Goal: Information Seeking & Learning: Learn about a topic

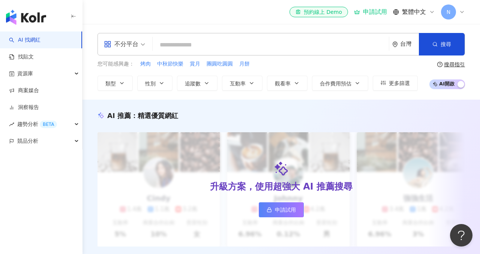
click at [474, 17] on div "el-icon-cs 預約線上 Demo 申請試用 繁體中文 N" at bounding box center [280, 12] width 397 height 24
click at [465, 13] on div "el-icon-cs 預約線上 Demo 申請試用 繁體中文 N" at bounding box center [280, 12] width 397 height 24
click at [459, 13] on icon at bounding box center [462, 12] width 6 height 6
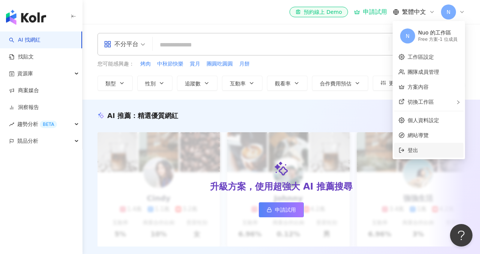
click at [424, 148] on span "登出" at bounding box center [432, 150] width 51 height 8
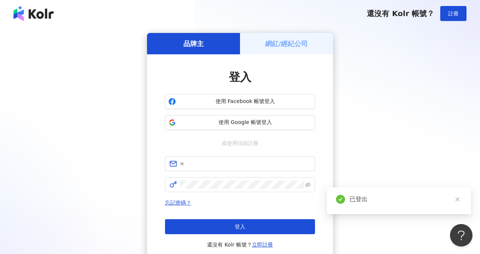
click at [312, 53] on div "網紅/經紀公司" at bounding box center [286, 43] width 93 height 21
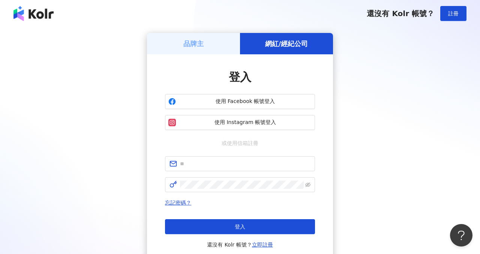
click at [225, 45] on div "品牌主" at bounding box center [193, 43] width 93 height 21
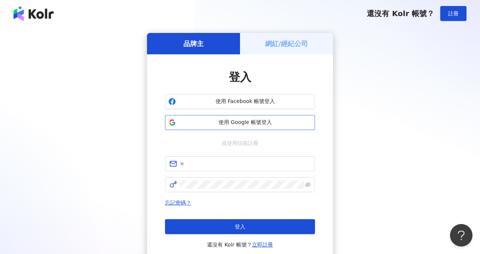
click at [227, 125] on span "使用 Google 帳號登入" at bounding box center [245, 122] width 133 height 7
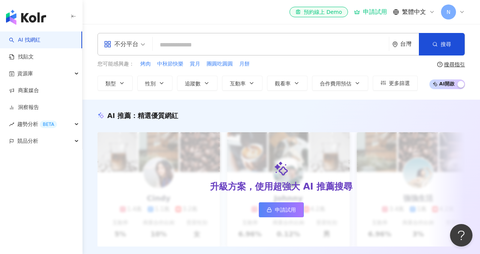
drag, startPoint x: 453, startPoint y: 51, endPoint x: 456, endPoint y: 3, distance: 48.1
click at [457, 5] on div "N" at bounding box center [453, 11] width 24 height 15
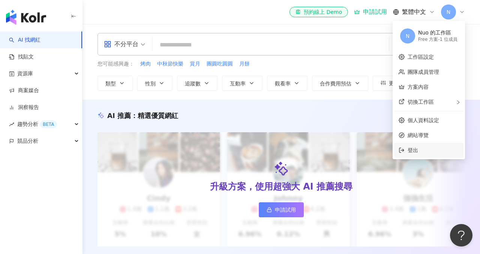
click at [433, 148] on span "登出" at bounding box center [432, 150] width 51 height 8
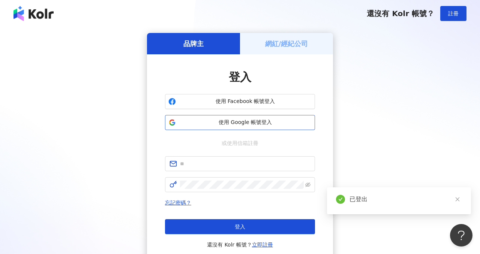
click at [304, 128] on button "使用 Google 帳號登入" at bounding box center [240, 122] width 150 height 15
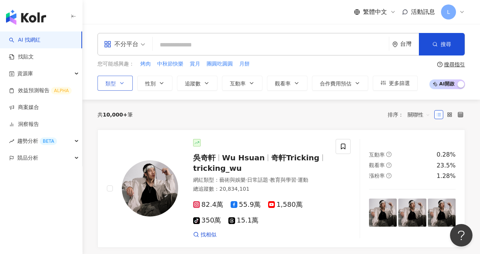
click at [130, 81] on button "類型" at bounding box center [114, 83] width 35 height 15
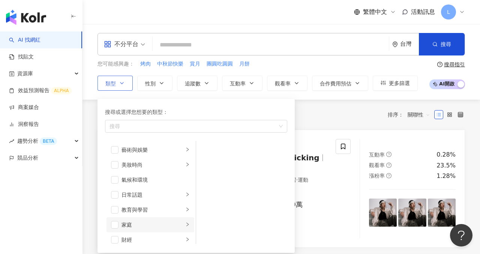
click at [188, 224] on icon "right" at bounding box center [187, 225] width 2 height 4
click at [207, 166] on span "button" at bounding box center [205, 164] width 7 height 7
click at [209, 152] on span "button" at bounding box center [205, 149] width 7 height 7
click at [311, 213] on div "82.4萬 55.9萬 1,580萬 tiktok-icon 350萬 15.1萬" at bounding box center [259, 213] width 133 height 24
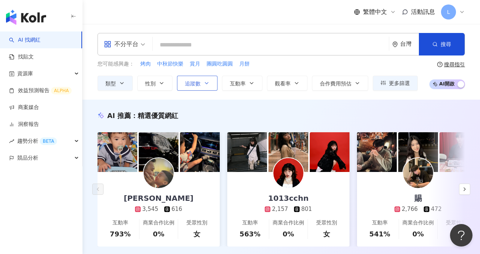
click at [199, 84] on span "追蹤數" at bounding box center [193, 84] width 16 height 6
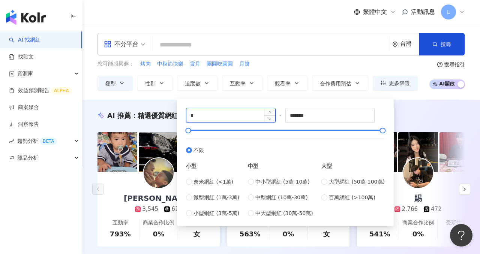
click at [220, 120] on input "*" at bounding box center [230, 115] width 89 height 14
type input "****"
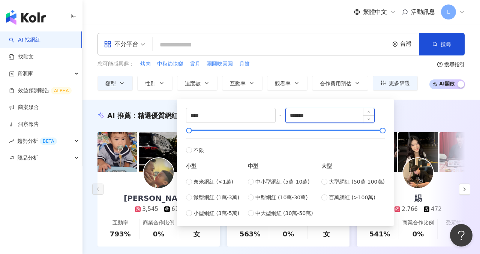
click at [328, 109] on input "*******" at bounding box center [329, 115] width 89 height 14
click at [329, 109] on input "*******" at bounding box center [329, 115] width 89 height 14
click at [329, 115] on input "*******" at bounding box center [329, 115] width 89 height 14
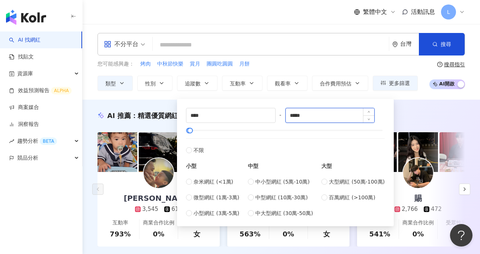
type input "*****"
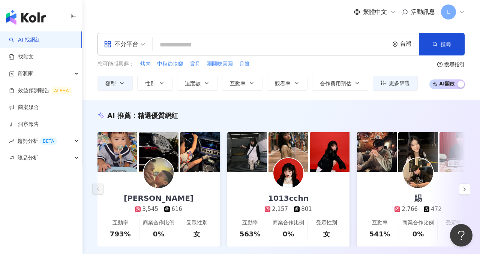
click at [411, 98] on div "不分平台 台灣 搜尋 您可能感興趣： 烤肉 中秋節快樂 賞月 團圓吃圓圓 月餅 類型 性別 追蹤數 互動率 觀看率 合作費用預估 更多篩選 **** - **…" at bounding box center [280, 62] width 397 height 76
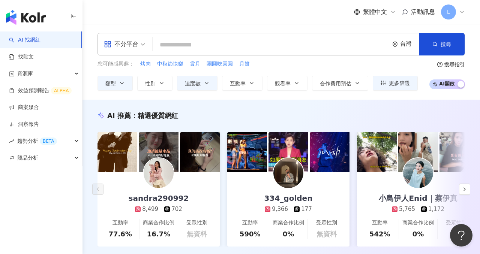
scroll to position [1529, 0]
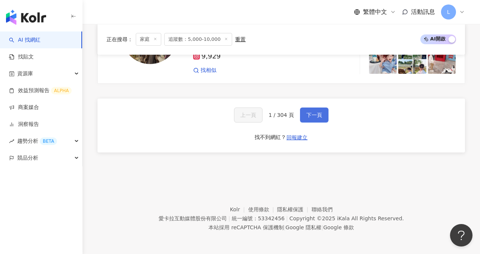
click at [309, 114] on span "下一頁" at bounding box center [314, 115] width 16 height 6
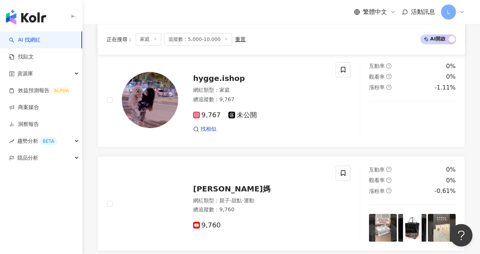
scroll to position [1463, 0]
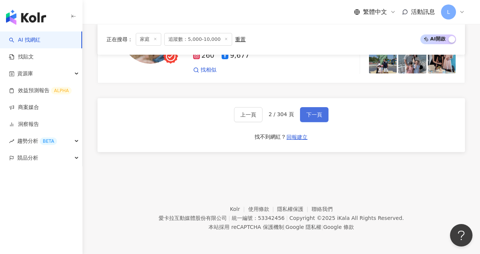
click at [309, 114] on span "下一頁" at bounding box center [314, 115] width 16 height 6
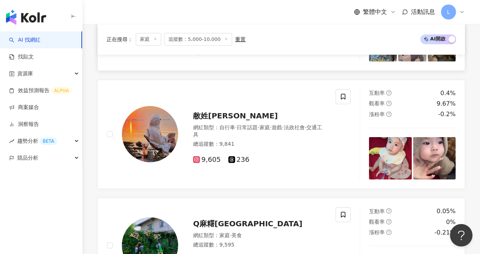
scroll to position [1169, 0]
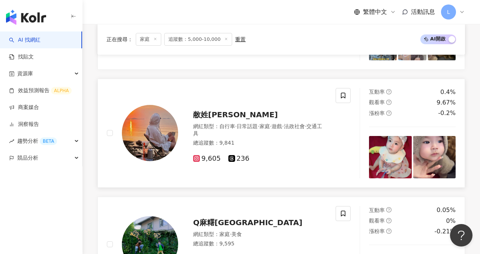
click at [155, 124] on img at bounding box center [150, 133] width 56 height 56
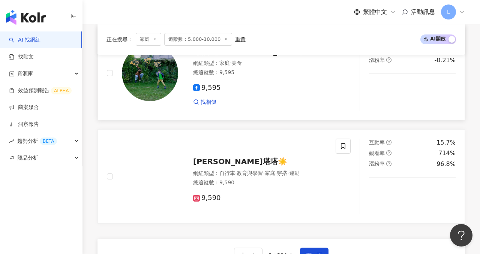
scroll to position [1342, 0]
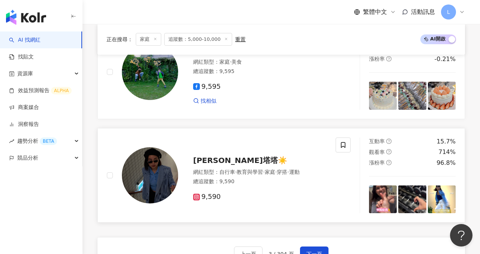
click at [149, 157] on img at bounding box center [150, 175] width 56 height 56
click at [306, 251] on span "下一頁" at bounding box center [314, 254] width 16 height 6
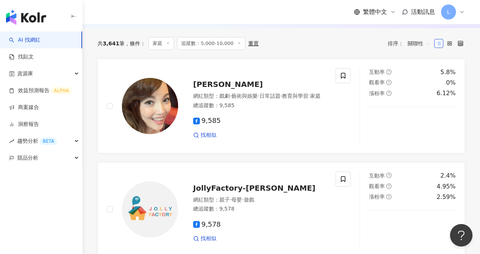
scroll to position [246, 0]
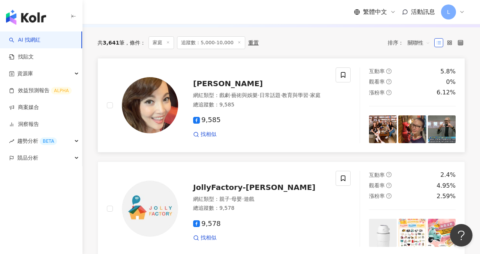
click at [166, 99] on img at bounding box center [150, 105] width 56 height 56
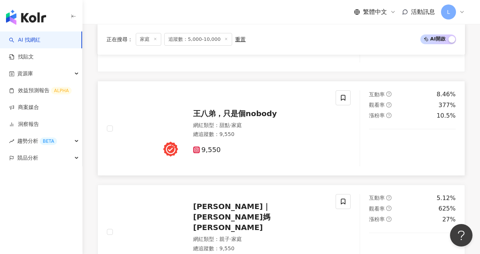
scroll to position [532, 0]
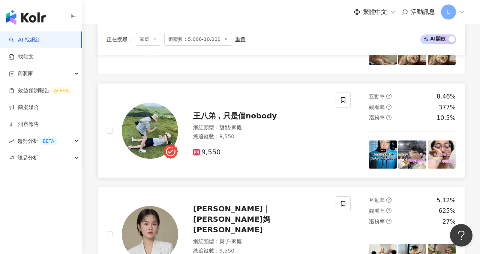
click at [148, 128] on img at bounding box center [150, 131] width 56 height 56
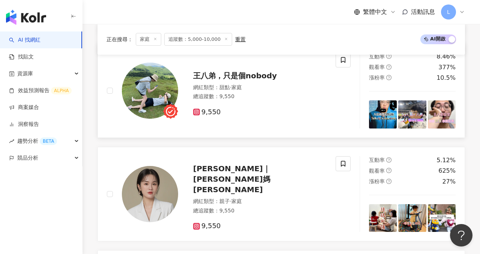
scroll to position [601, 0]
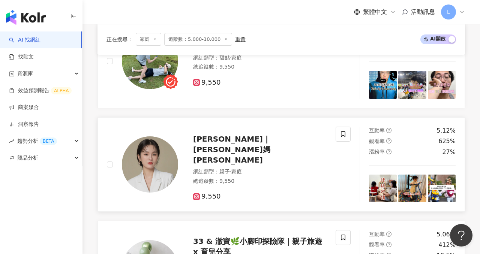
click at [163, 143] on img at bounding box center [150, 164] width 56 height 56
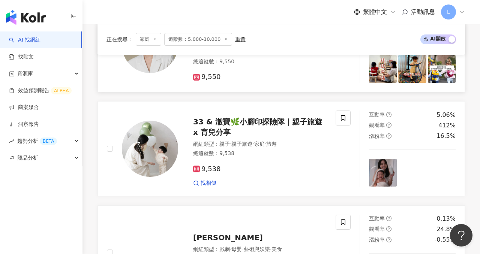
scroll to position [721, 0]
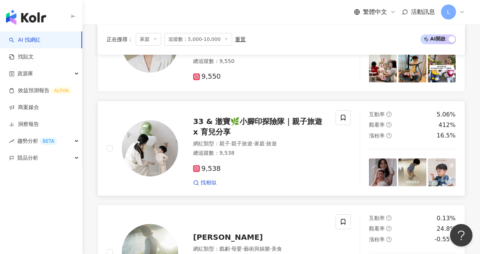
click at [155, 144] on img at bounding box center [150, 148] width 56 height 56
click at [142, 151] on img at bounding box center [150, 148] width 56 height 56
click at [254, 122] on span "33 & 澈寶🌿小腳印探險隊｜親子旅遊 x 育兒分享" at bounding box center [257, 126] width 129 height 19
drag, startPoint x: 191, startPoint y: 111, endPoint x: 225, endPoint y: 131, distance: 39.5
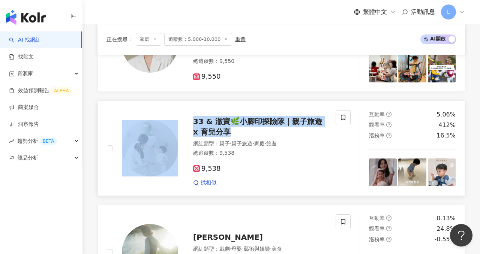
drag, startPoint x: 93, startPoint y: 97, endPoint x: 236, endPoint y: 133, distance: 147.3
click at [236, 135] on div "正在搜尋 ： 家庭 追蹤數：5,000-10,000 重置 AI 開啟 AI 關閉 王曉書 網紅類型 ： 戲劇 · 藝術與娛樂 · 日常話題 · 教育與學習 …" at bounding box center [280, 237] width 397 height 1371
